Goal: Transaction & Acquisition: Purchase product/service

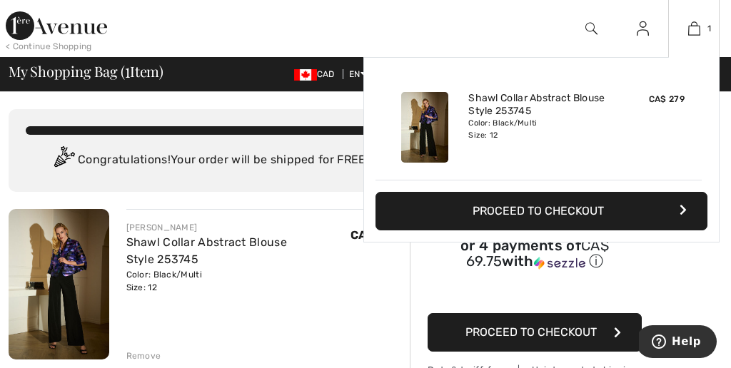
click at [558, 214] on button "Proceed to Checkout" at bounding box center [542, 211] width 332 height 39
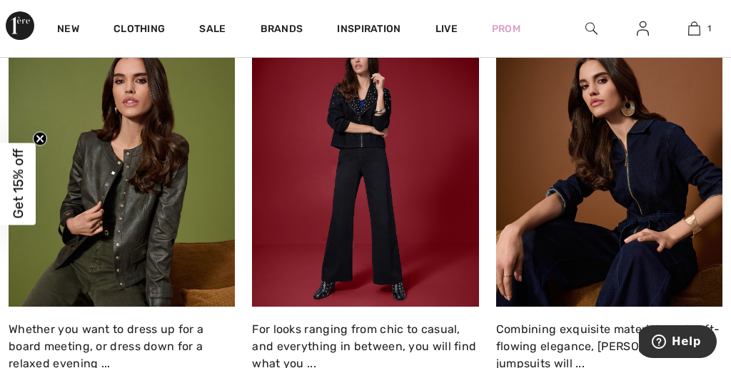
scroll to position [1456, 0]
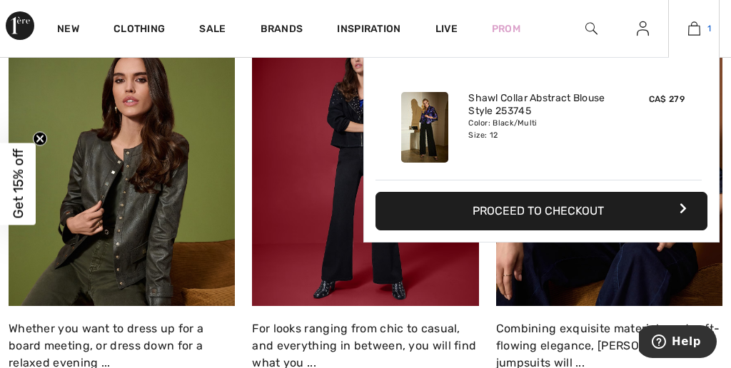
click at [697, 28] on img at bounding box center [694, 28] width 12 height 17
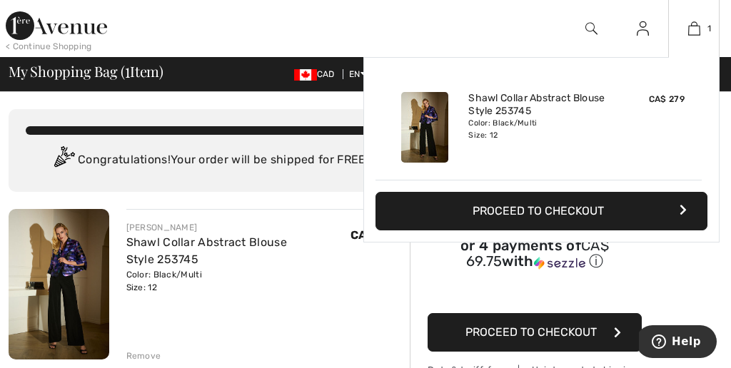
click at [583, 211] on button "Proceed to Checkout" at bounding box center [542, 211] width 332 height 39
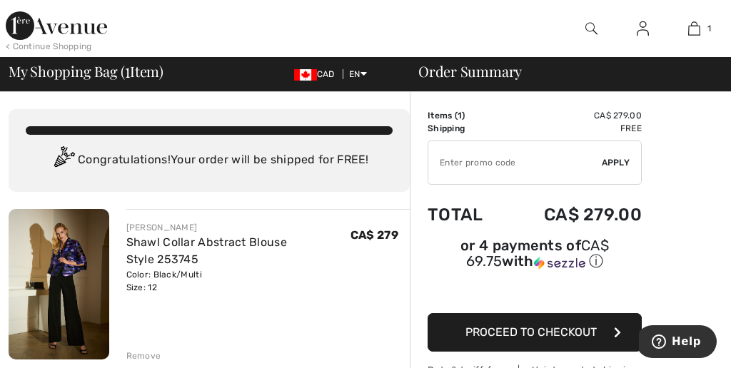
click at [526, 332] on span "Proceed to Checkout" at bounding box center [530, 333] width 131 height 14
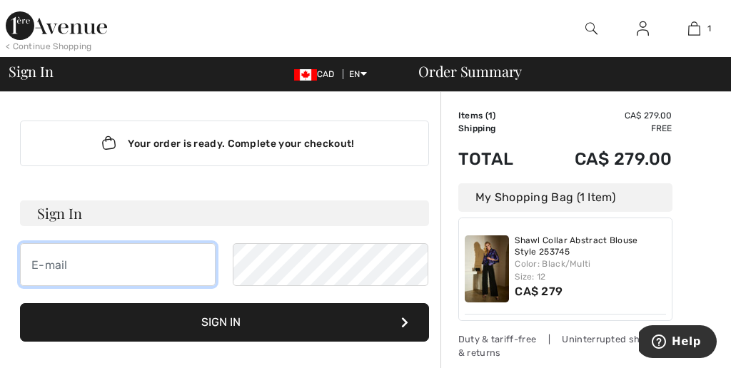
click at [171, 266] on input "email" at bounding box center [118, 264] width 196 height 43
type input "[PERSON_NAME][EMAIL_ADDRESS][DOMAIN_NAME]"
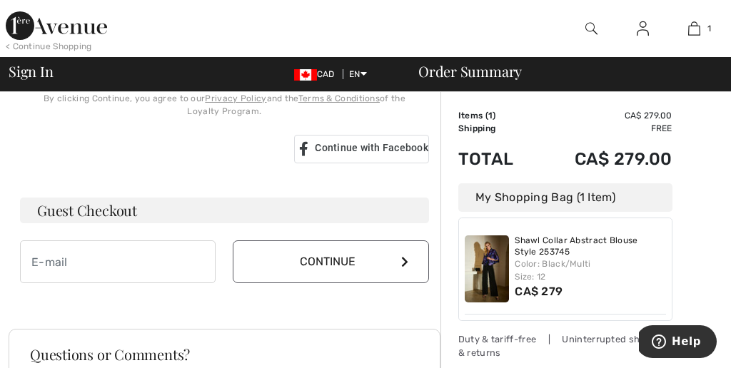
scroll to position [400, 0]
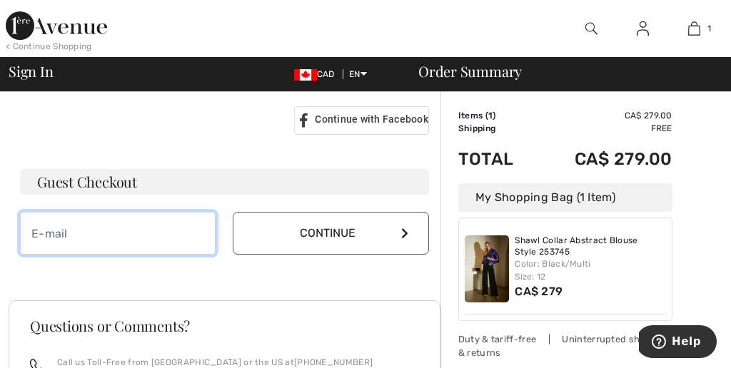
click at [89, 243] on input "email" at bounding box center [118, 233] width 196 height 43
type input "[PERSON_NAME][EMAIL_ADDRESS][DOMAIN_NAME]"
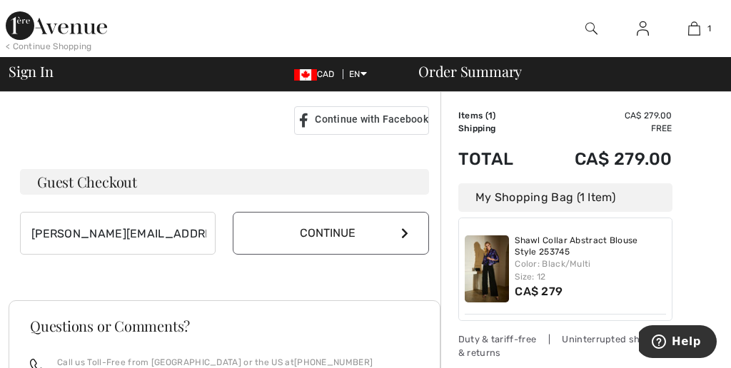
click at [321, 236] on button "Continue" at bounding box center [331, 233] width 196 height 43
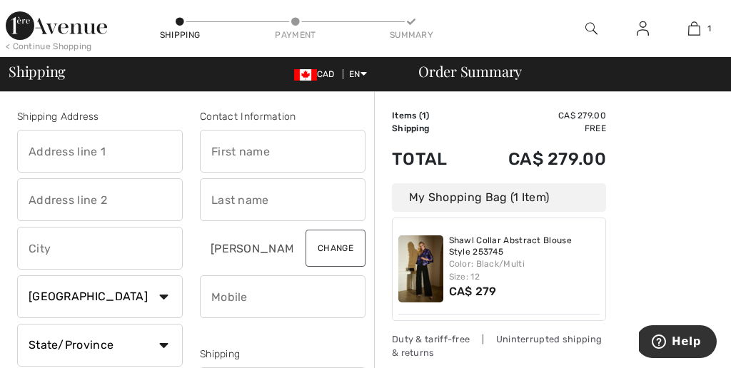
click at [141, 153] on input "text" at bounding box center [100, 151] width 166 height 43
type input "477 Mark St"
type input "Mark St."
type input "Peterborough"
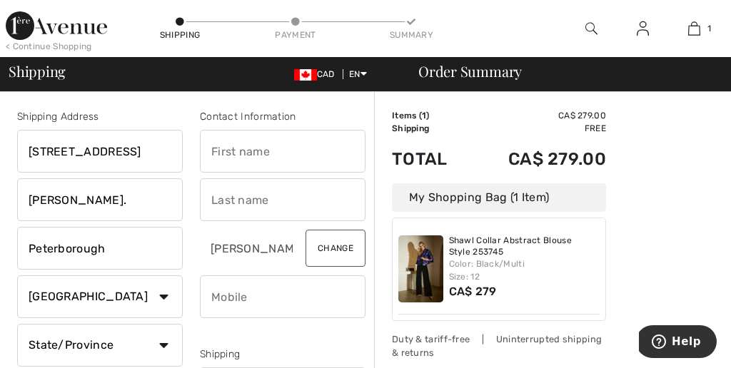
select select "ON"
type input "K9H 1W1"
type input "Darryl"
type input "Porter"
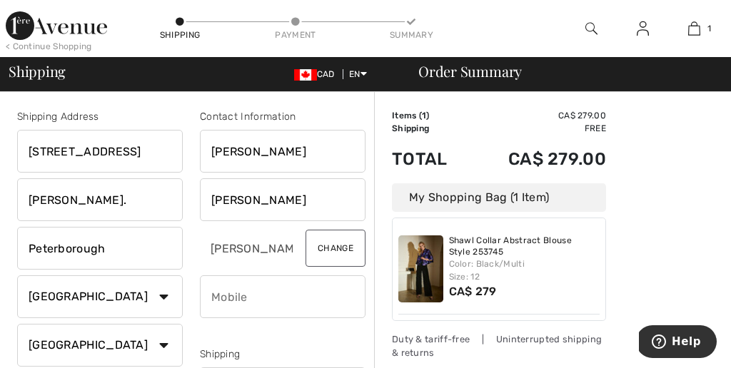
type input "7057687894"
type input "K9H1W1"
click at [250, 153] on input "Darryl" at bounding box center [283, 151] width 166 height 43
type input "Susan"
click at [308, 204] on input "Porter" at bounding box center [283, 199] width 166 height 43
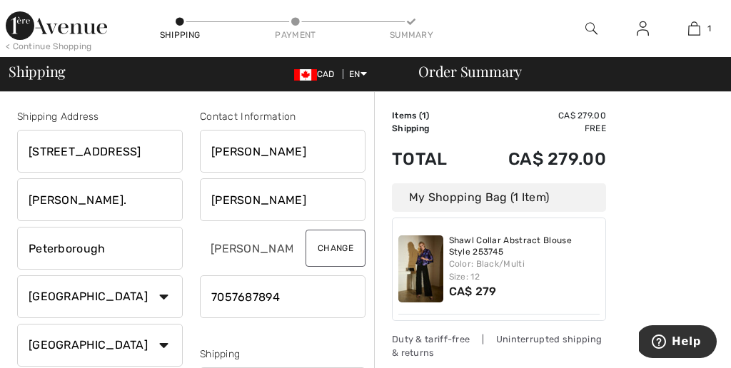
type input "Dunkley"
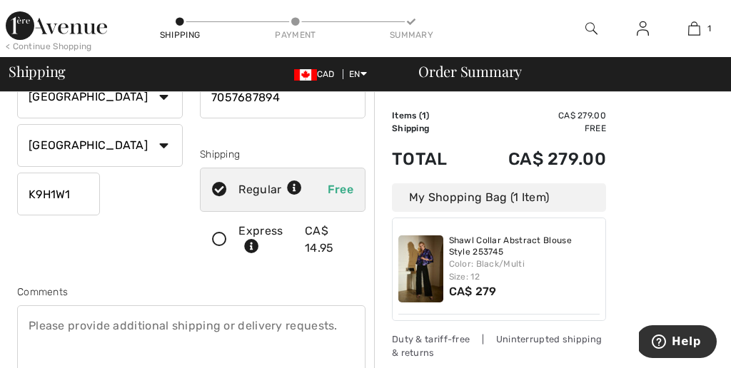
scroll to position [228, 0]
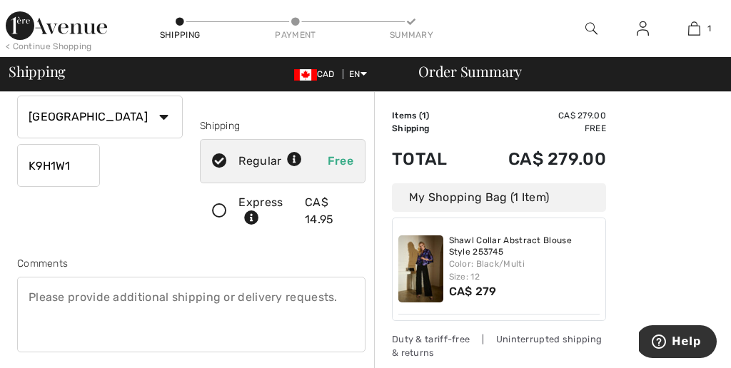
click at [218, 210] on icon at bounding box center [220, 211] width 38 height 15
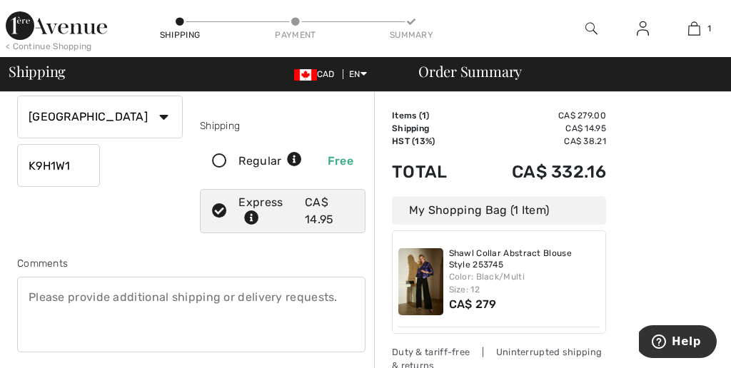
click at [653, 258] on div "Order Summary Details Items ( 1 ) CA$ 279.00 Promo code CA$ 0.00 Shipping CA$ 1…" at bounding box center [552, 347] width 357 height 967
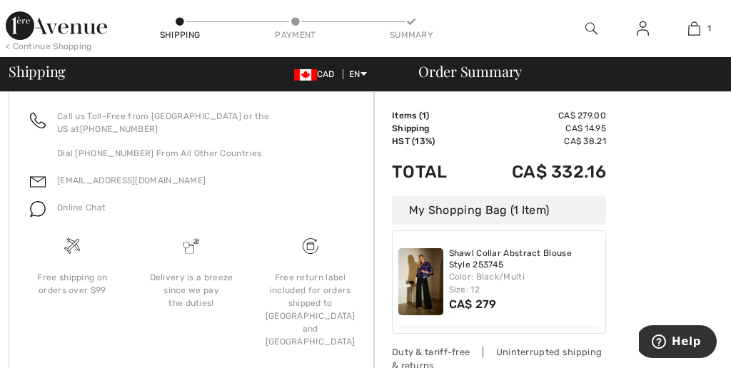
scroll to position [652, 0]
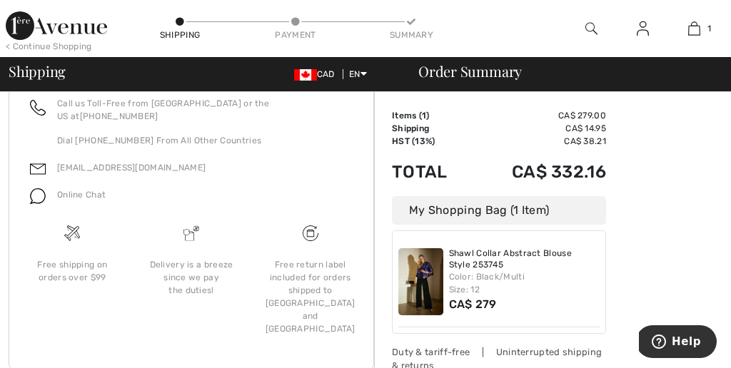
drag, startPoint x: 627, startPoint y: 259, endPoint x: 617, endPoint y: 151, distance: 109.0
click at [553, 196] on div "My Shopping Bag (1 Item)" at bounding box center [499, 210] width 214 height 29
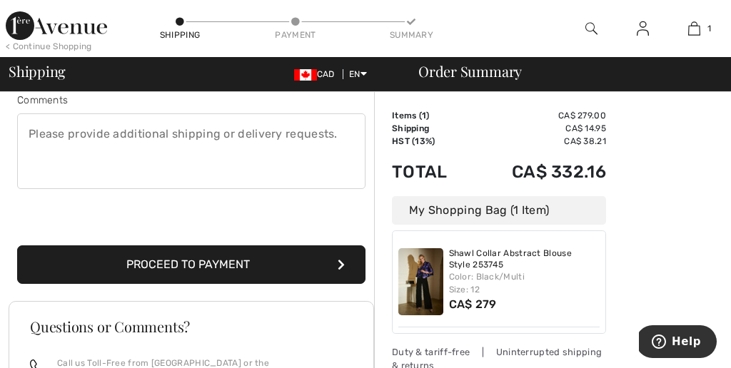
scroll to position [366, 0]
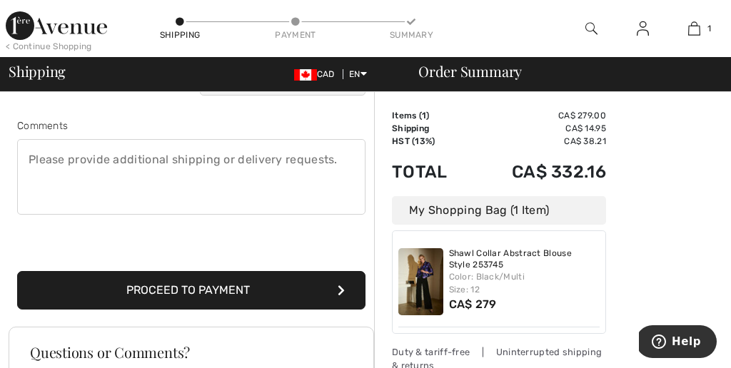
click at [246, 286] on button "Proceed to Payment" at bounding box center [191, 290] width 348 height 39
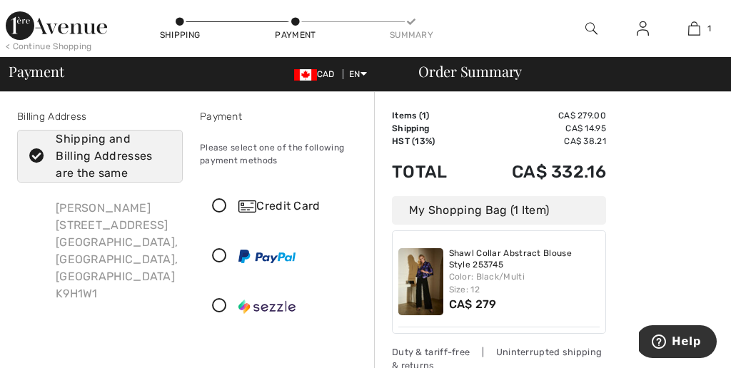
click at [221, 203] on icon at bounding box center [220, 206] width 38 height 15
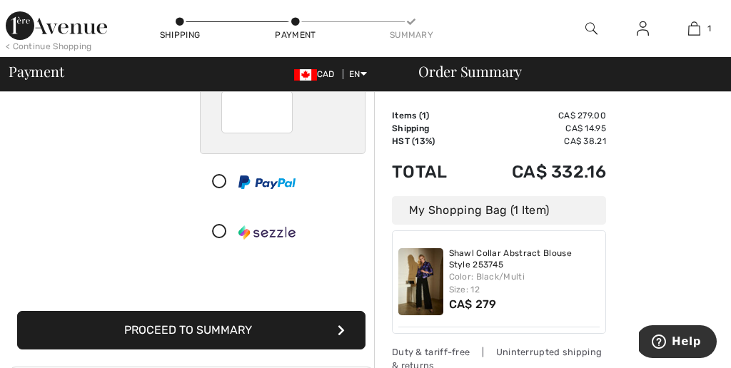
scroll to position [257, 0]
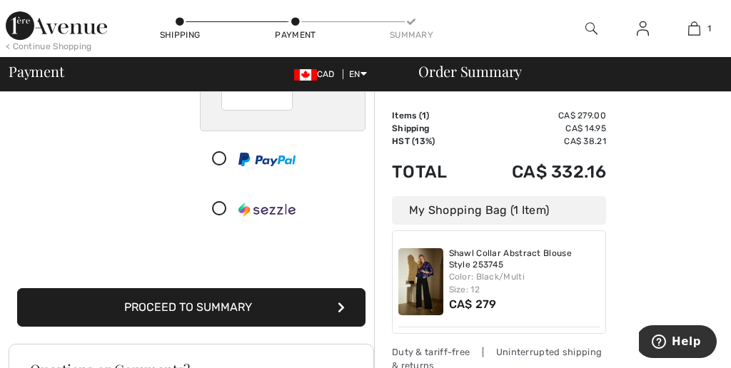
click at [262, 306] on button "Proceed to Summary" at bounding box center [191, 307] width 348 height 39
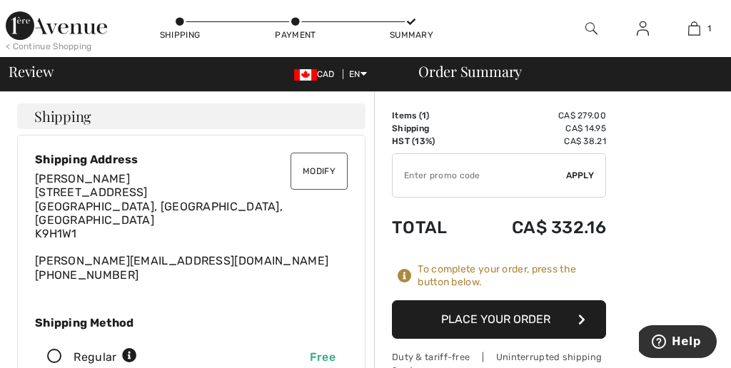
click at [498, 318] on button "Place Your Order" at bounding box center [499, 320] width 214 height 39
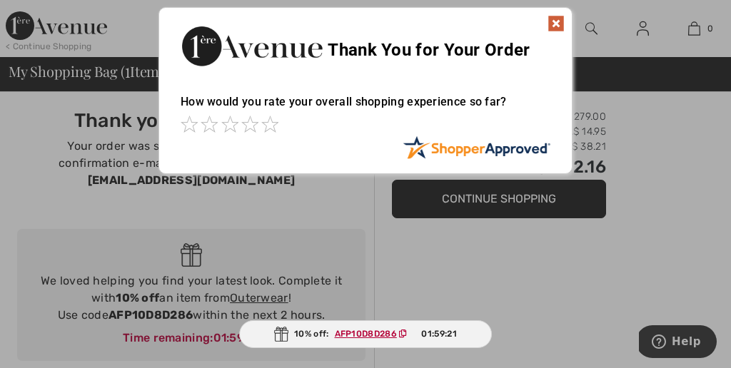
click at [558, 27] on img at bounding box center [556, 23] width 17 height 17
